Goal: Entertainment & Leisure: Browse casually

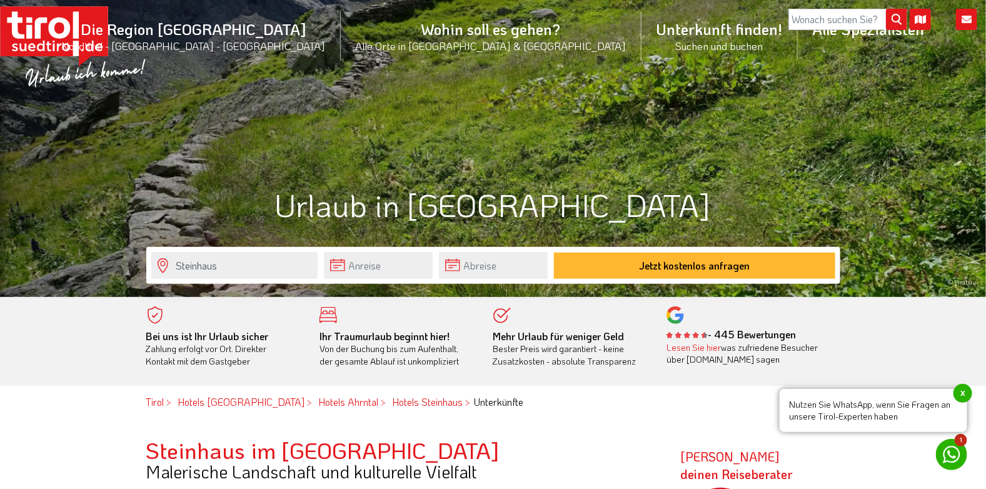
scroll to position [188, 0]
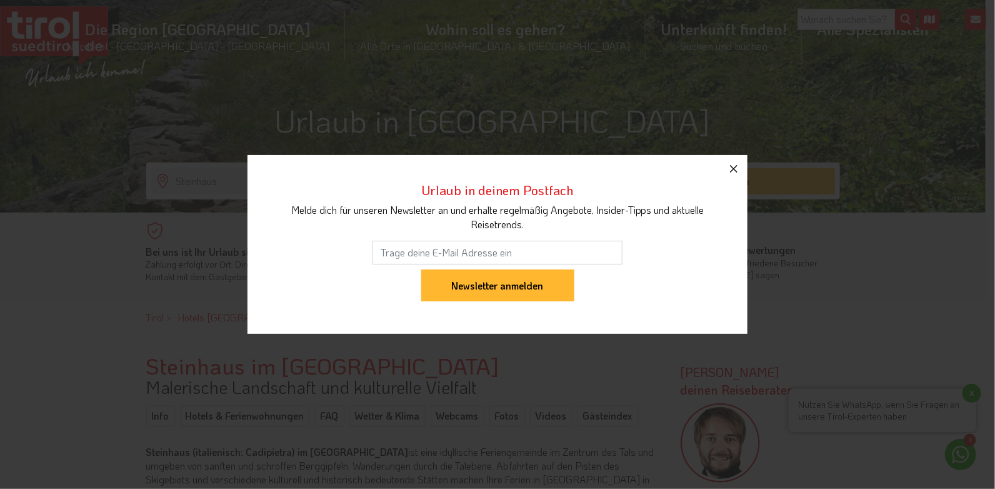
click at [732, 168] on icon "button" at bounding box center [734, 169] width 8 height 8
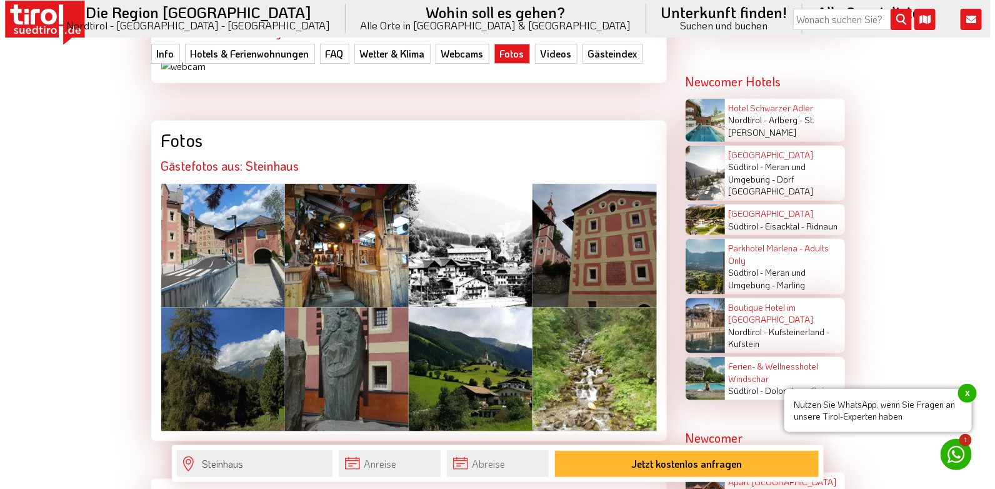
scroll to position [2437, 0]
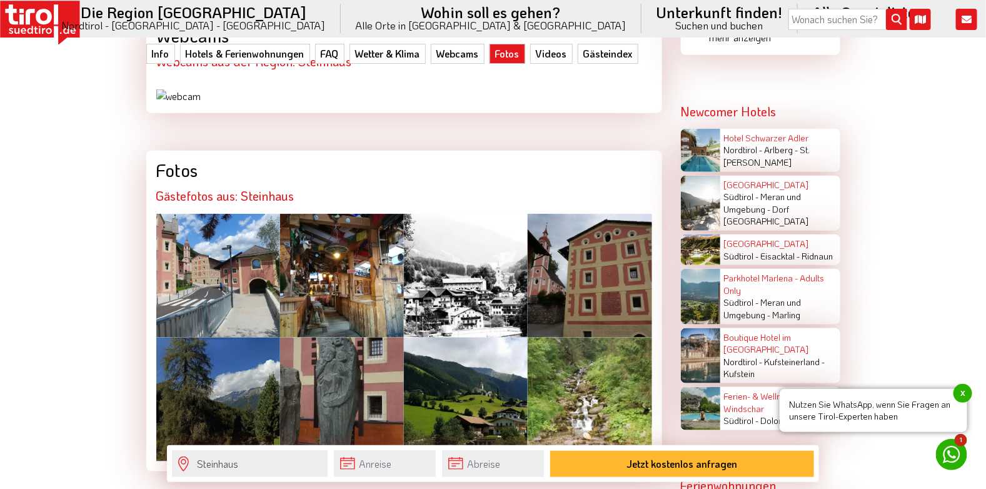
click at [244, 269] on div at bounding box center [218, 276] width 124 height 124
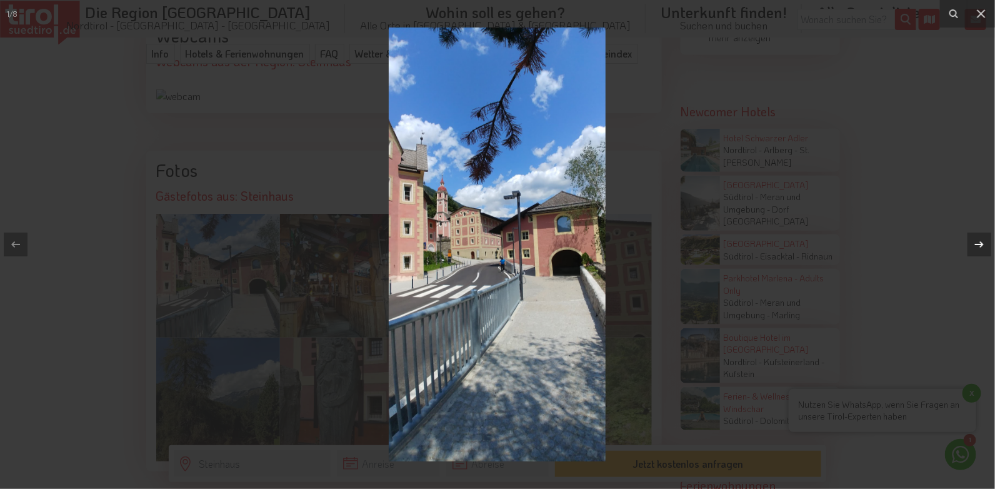
click at [985, 241] on icon at bounding box center [979, 244] width 15 height 15
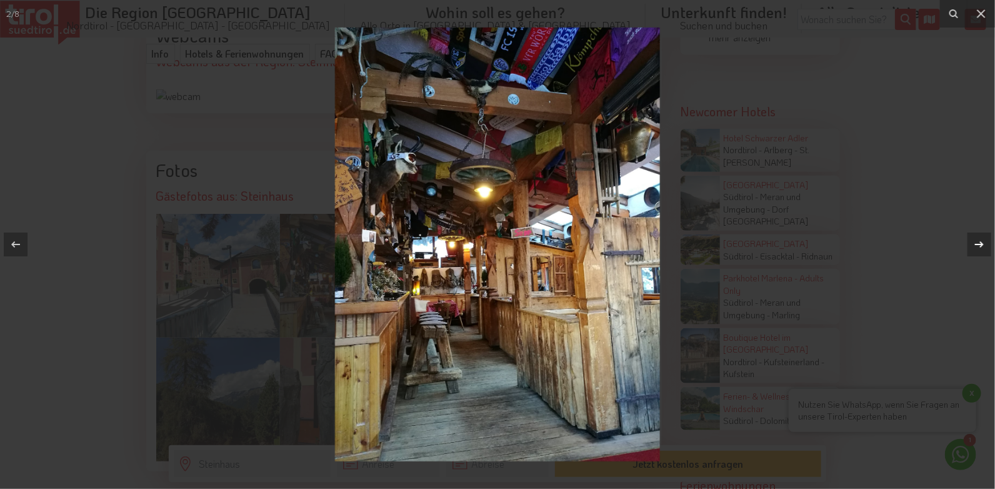
click at [985, 241] on icon at bounding box center [979, 244] width 15 height 15
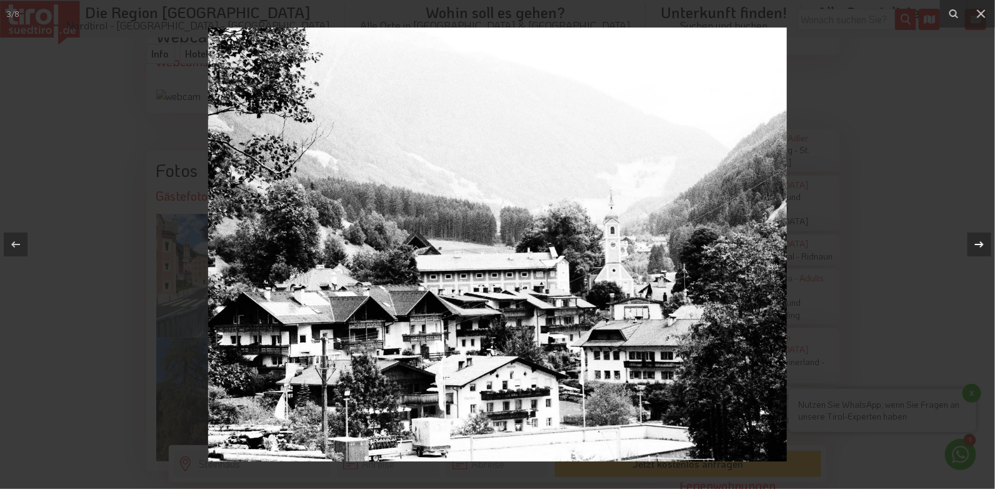
click at [985, 241] on icon at bounding box center [979, 244] width 15 height 15
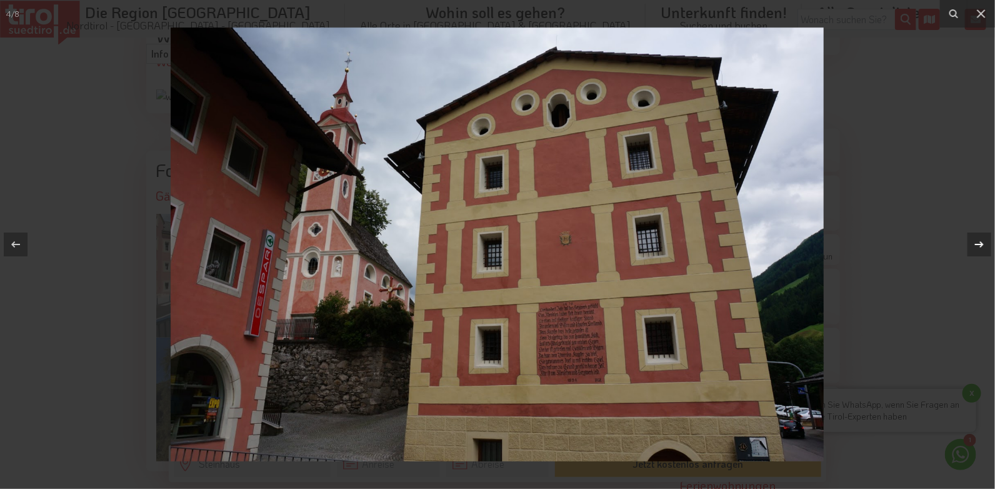
click at [985, 241] on icon at bounding box center [979, 244] width 15 height 15
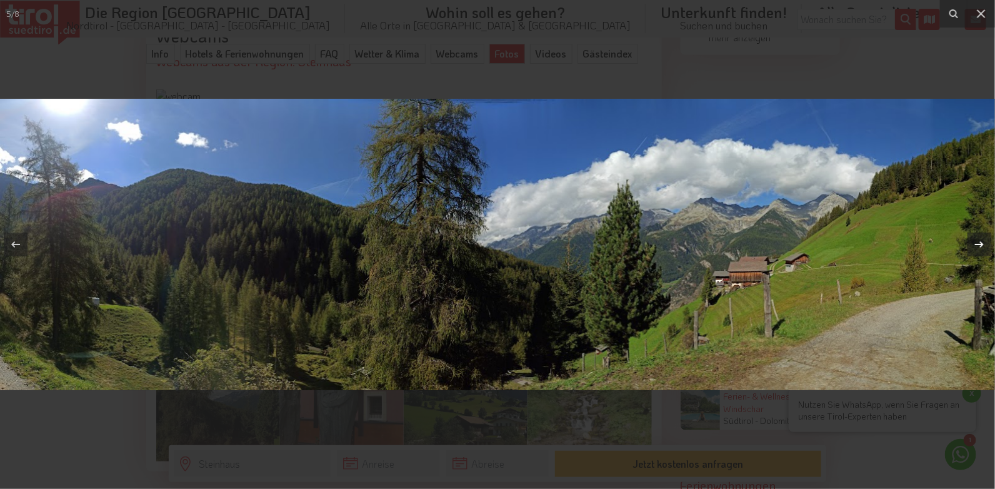
click at [985, 241] on icon at bounding box center [979, 244] width 15 height 15
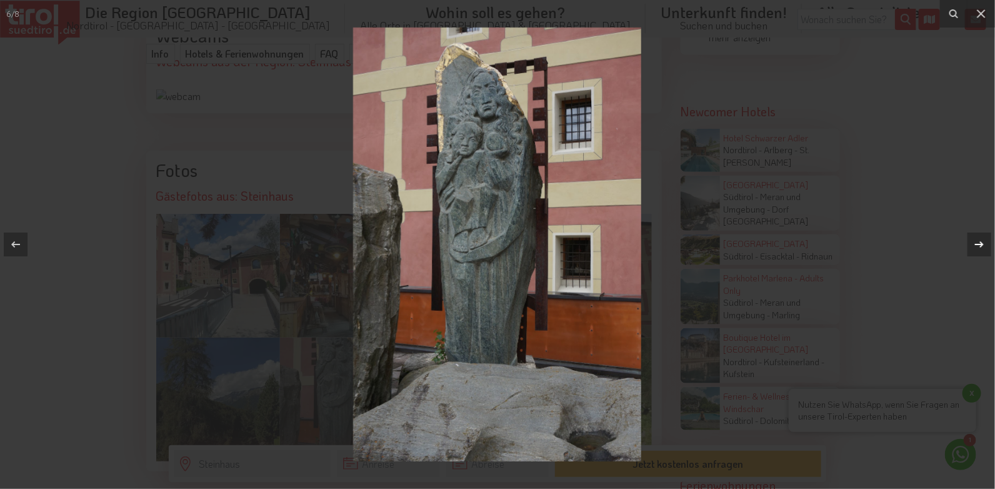
click at [985, 241] on icon at bounding box center [979, 244] width 15 height 15
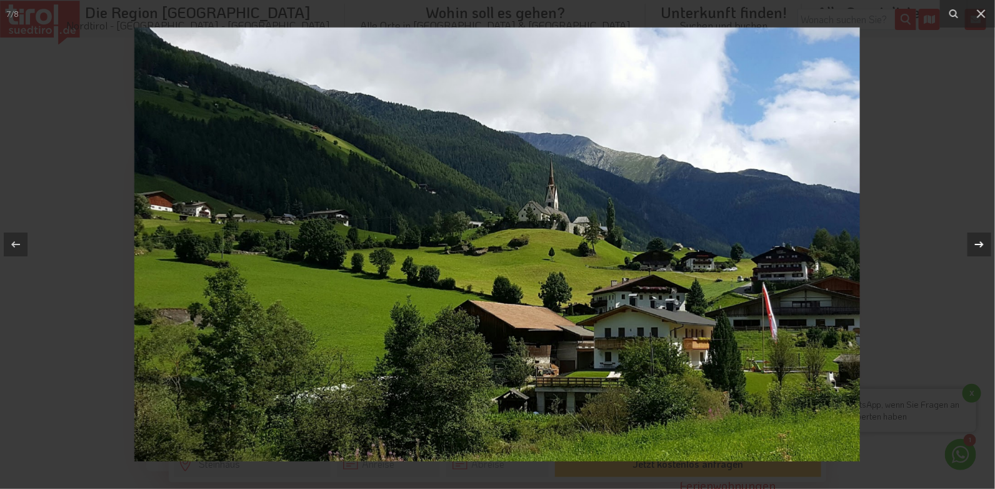
click at [985, 241] on icon at bounding box center [979, 244] width 15 height 15
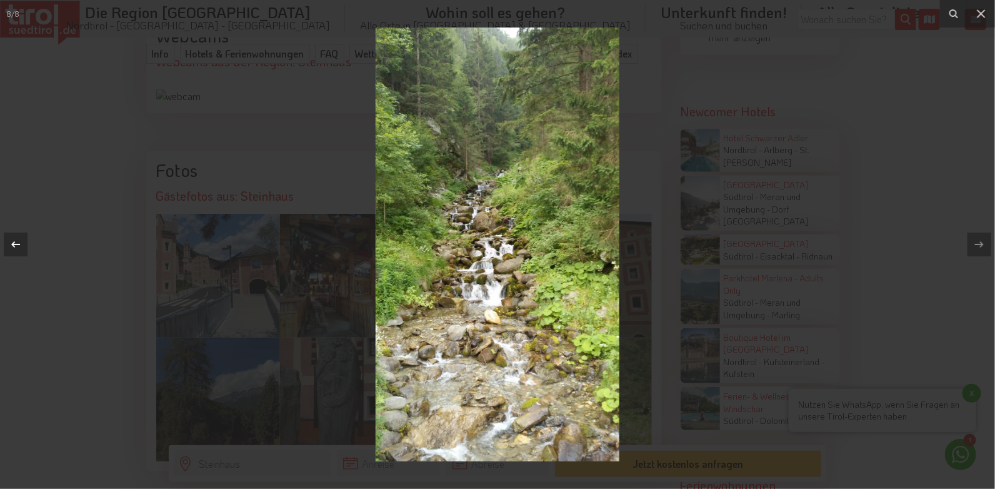
click at [11, 244] on icon at bounding box center [15, 244] width 15 height 15
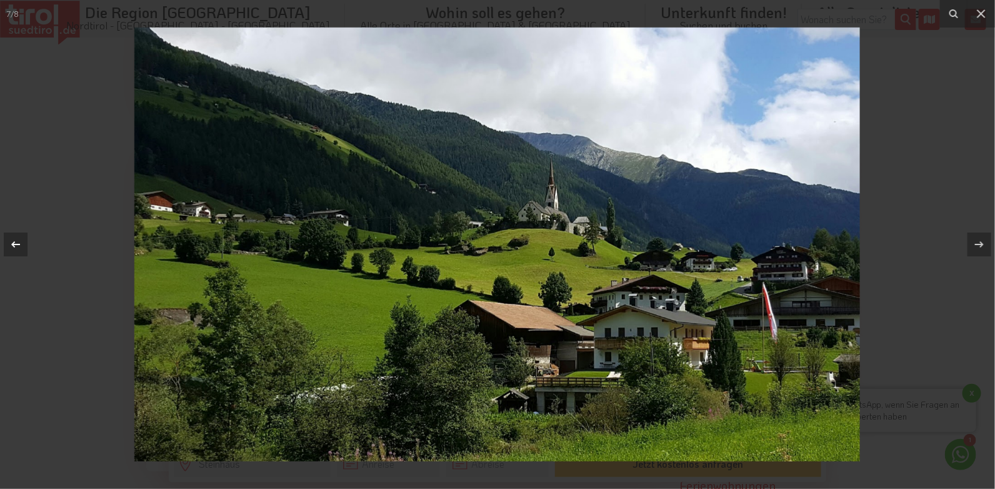
click at [11, 244] on icon at bounding box center [15, 244] width 15 height 15
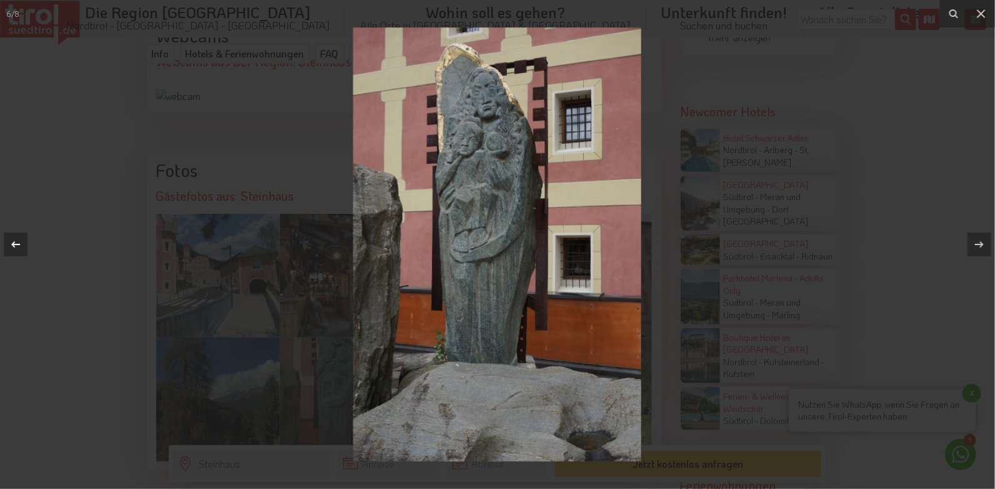
click at [11, 244] on icon at bounding box center [15, 244] width 15 height 15
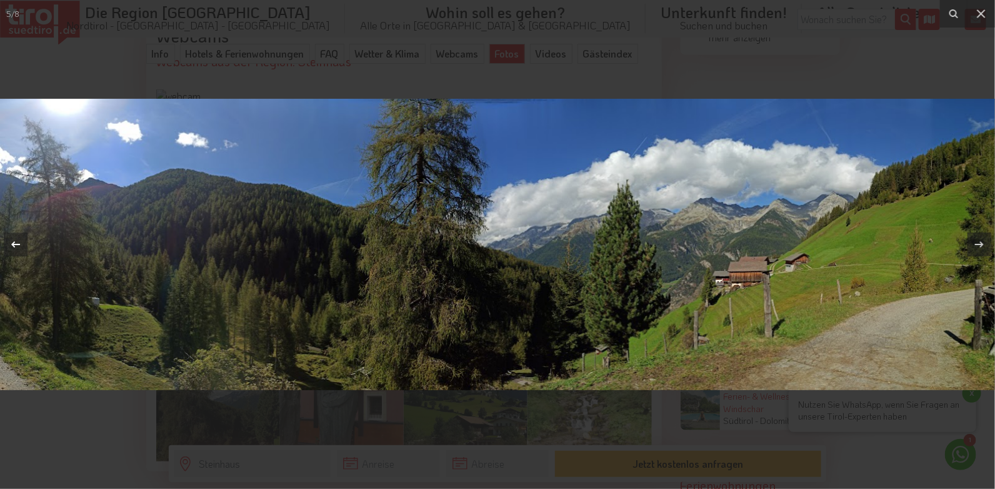
click at [11, 244] on icon at bounding box center [15, 244] width 15 height 15
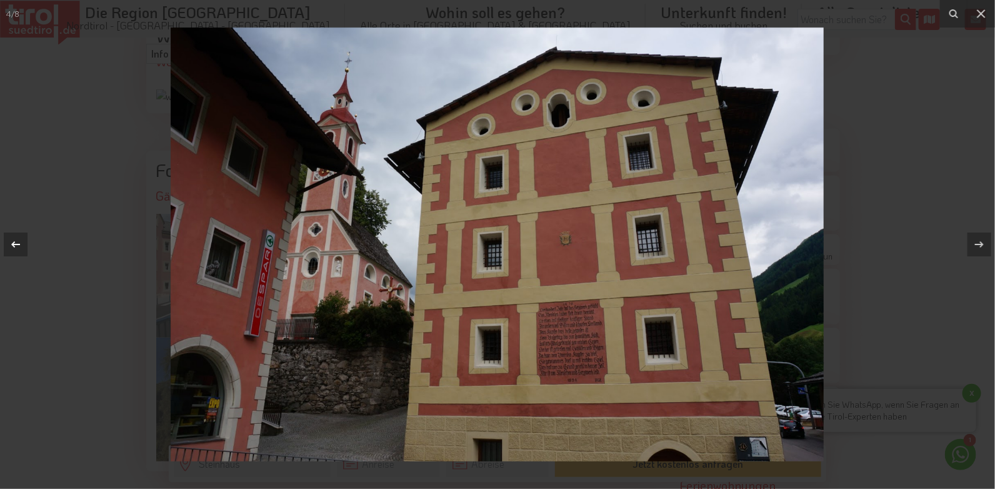
click at [11, 244] on div "4 / 8" at bounding box center [497, 244] width 995 height 489
click at [13, 246] on icon at bounding box center [15, 244] width 9 height 6
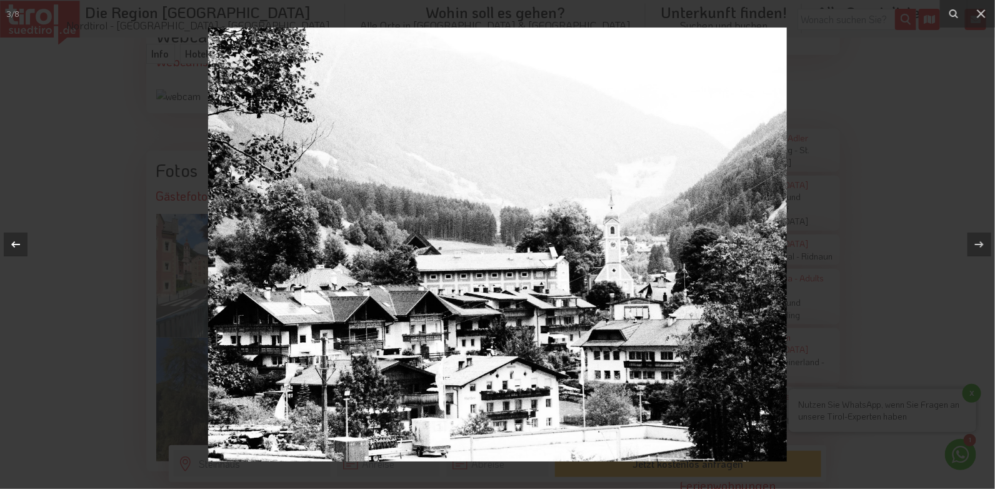
click at [13, 246] on icon at bounding box center [15, 244] width 9 height 6
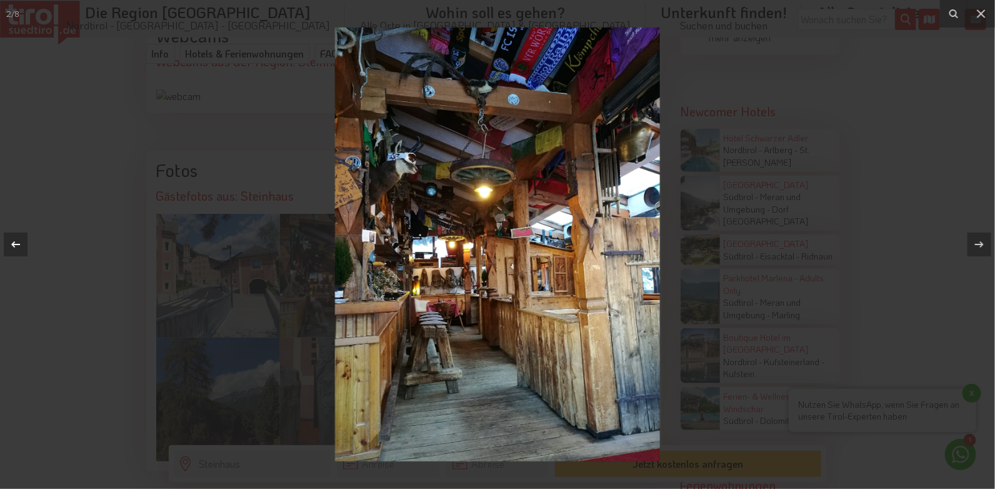
click at [13, 246] on icon at bounding box center [15, 244] width 9 height 6
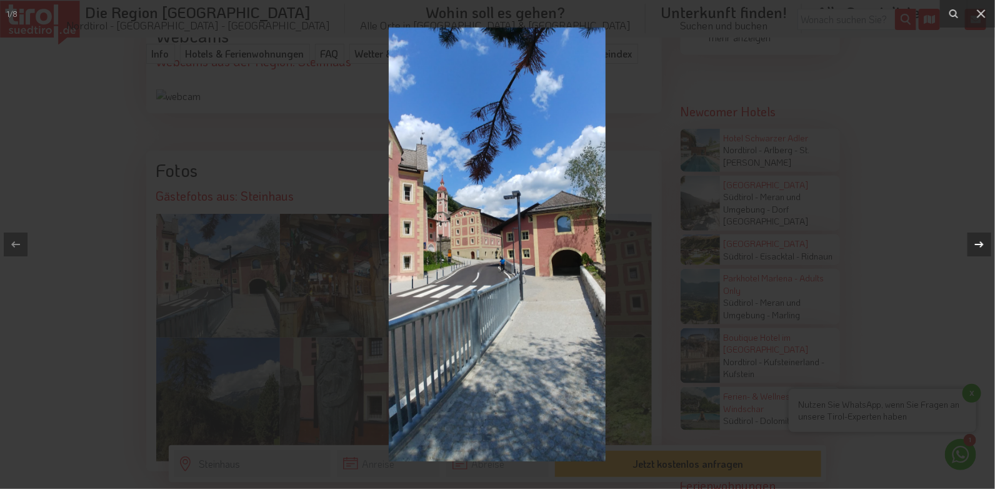
click at [982, 244] on icon at bounding box center [979, 244] width 9 height 6
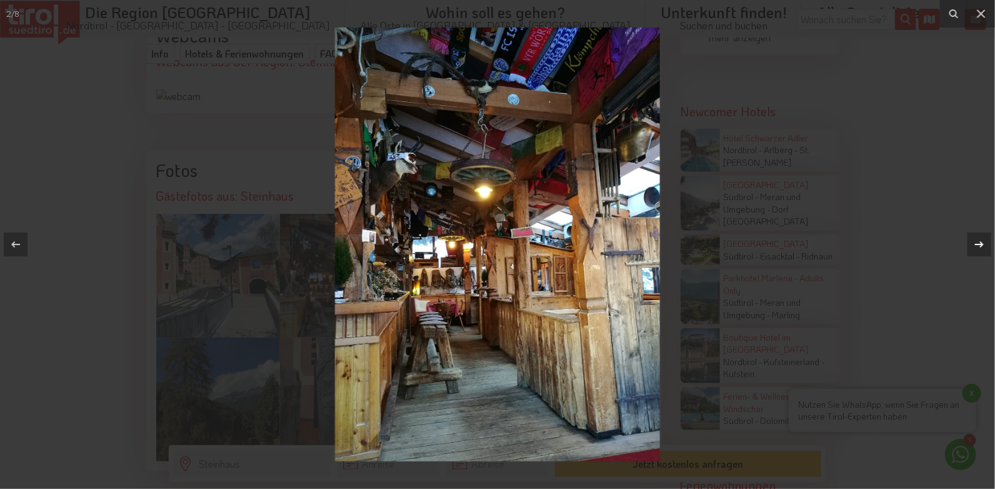
click at [982, 244] on icon at bounding box center [979, 244] width 9 height 6
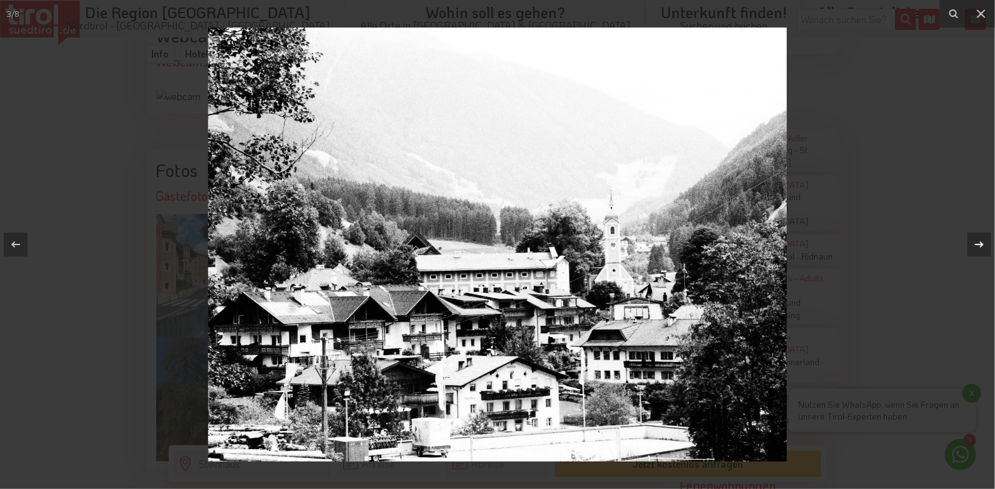
click at [982, 244] on icon at bounding box center [979, 244] width 9 height 6
